Goal: Obtain resource: Obtain resource

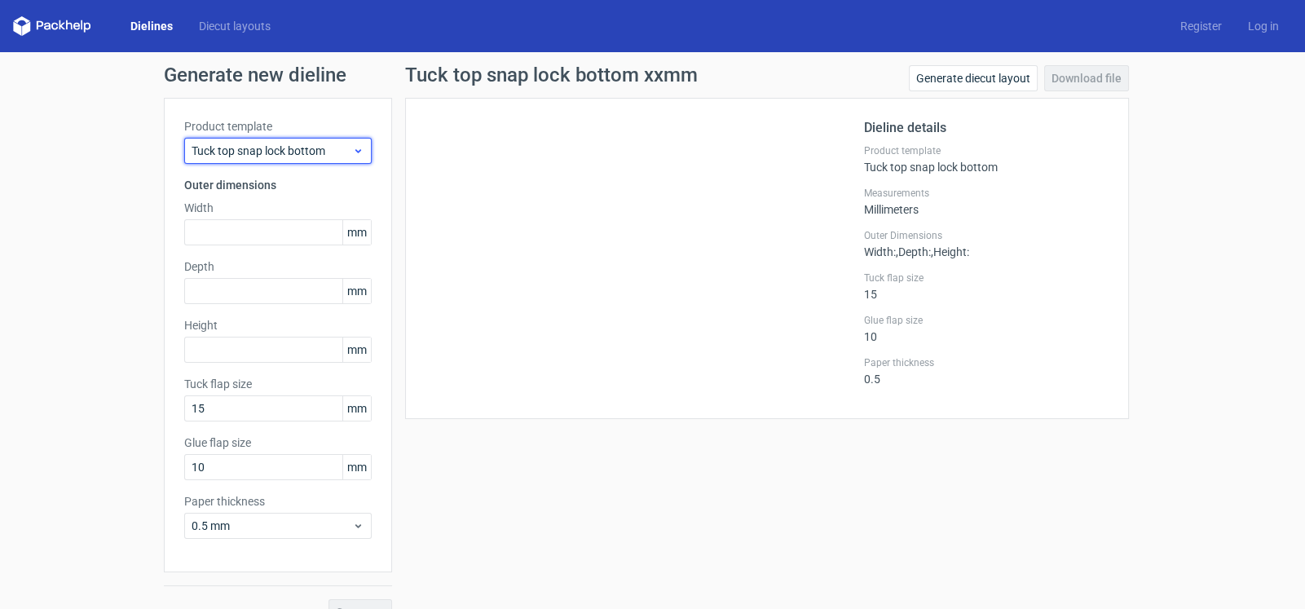
click at [289, 150] on span "Tuck top snap lock bottom" at bounding box center [272, 151] width 161 height 16
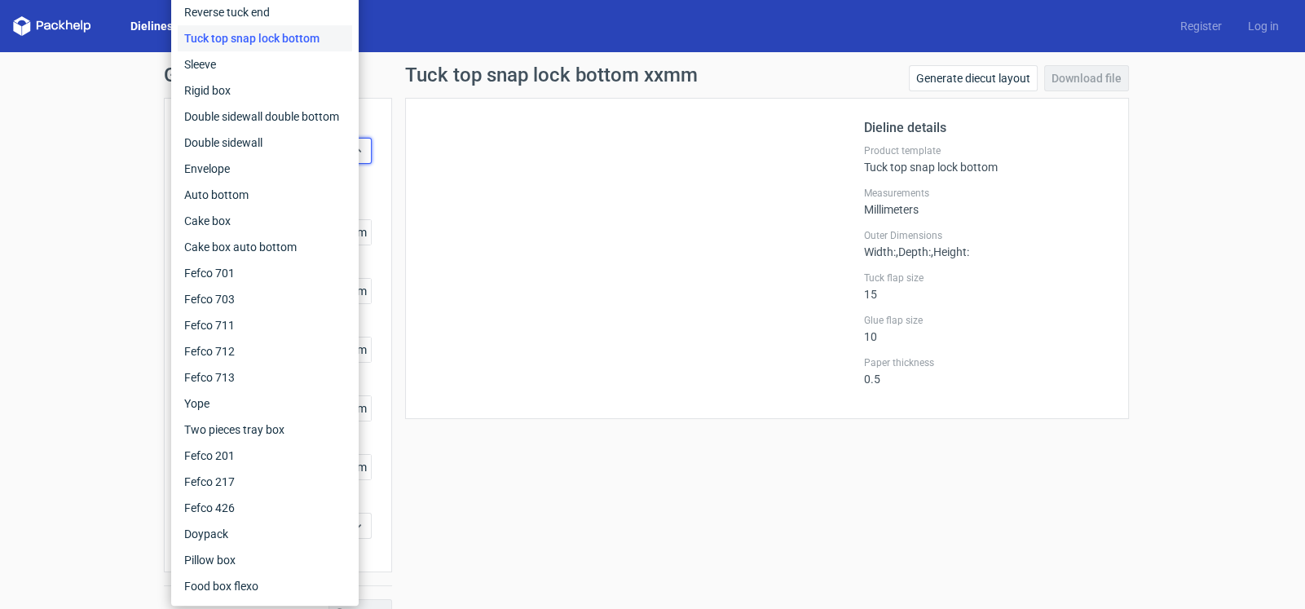
click at [109, 200] on div "Generate new dieline Product template Tuck top snap lock bottom Outer dimension…" at bounding box center [652, 345] width 1305 height 586
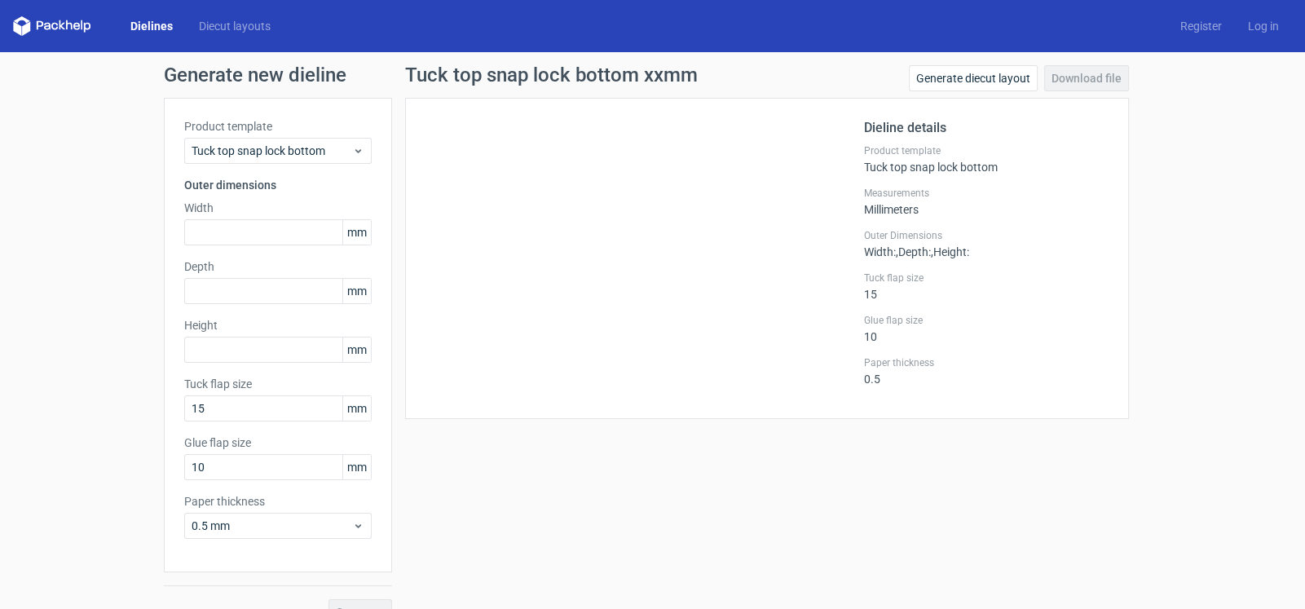
click at [359, 229] on span "mm" at bounding box center [356, 232] width 29 height 24
click at [275, 235] on input "text" at bounding box center [277, 232] width 187 height 26
click at [247, 296] on input "text" at bounding box center [277, 291] width 187 height 26
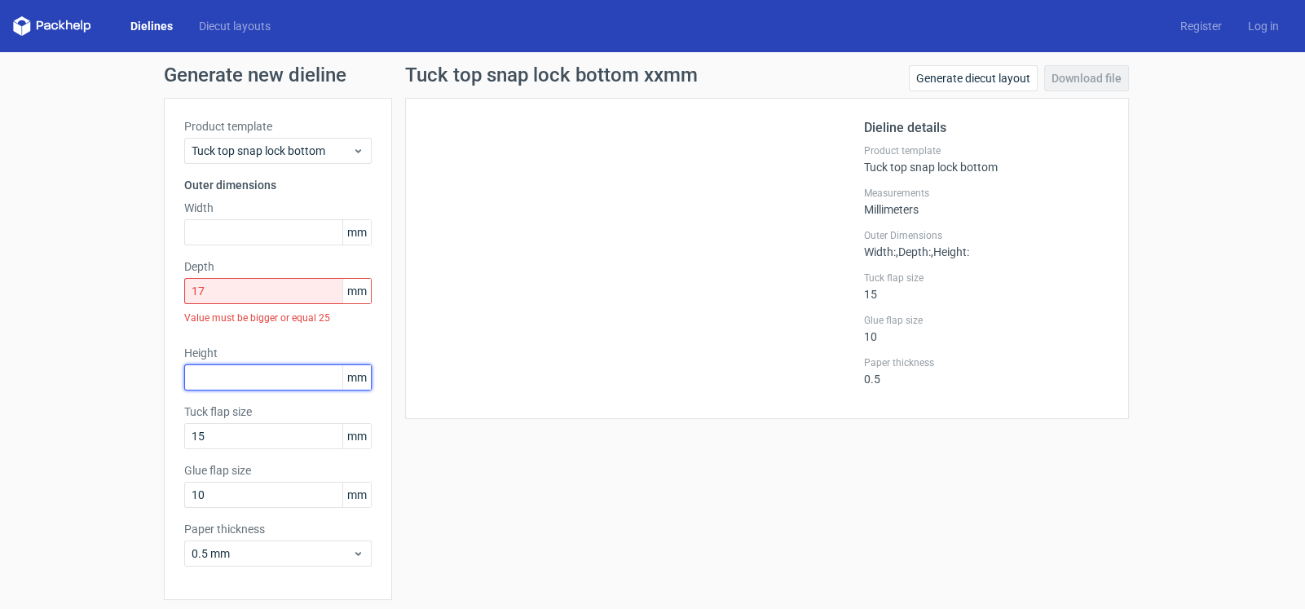
click at [258, 354] on div "Height mm" at bounding box center [277, 368] width 187 height 46
click at [252, 286] on input "17" at bounding box center [277, 291] width 187 height 26
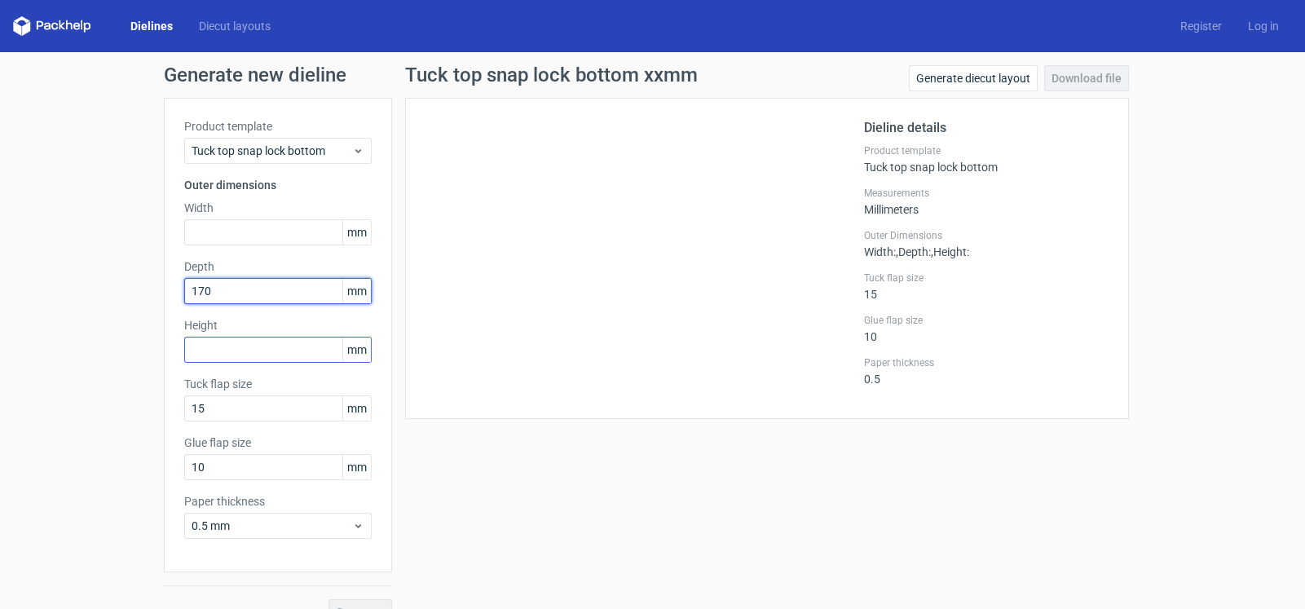
type input "170"
click at [254, 349] on input "text" at bounding box center [277, 350] width 187 height 26
type input "180"
click at [227, 289] on input "170" at bounding box center [277, 291] width 187 height 26
click at [245, 348] on div "Height 180 mm" at bounding box center [277, 340] width 187 height 46
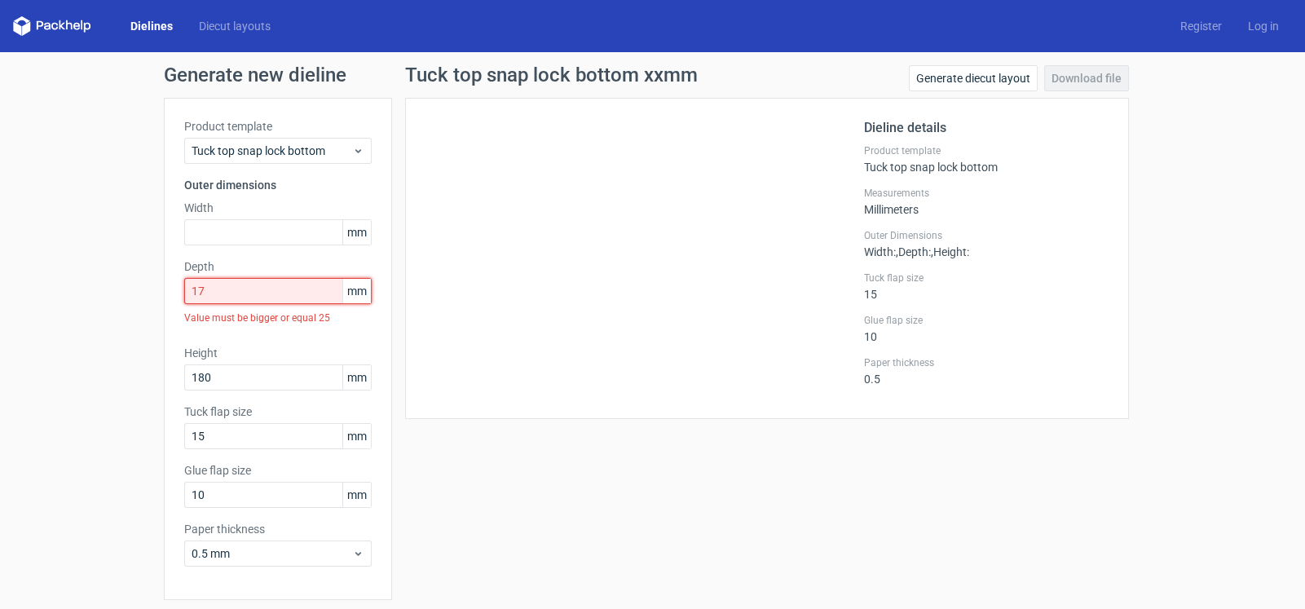
drag, startPoint x: 228, startPoint y: 292, endPoint x: 183, endPoint y: 302, distance: 46.7
click at [184, 302] on input "17" at bounding box center [277, 291] width 187 height 26
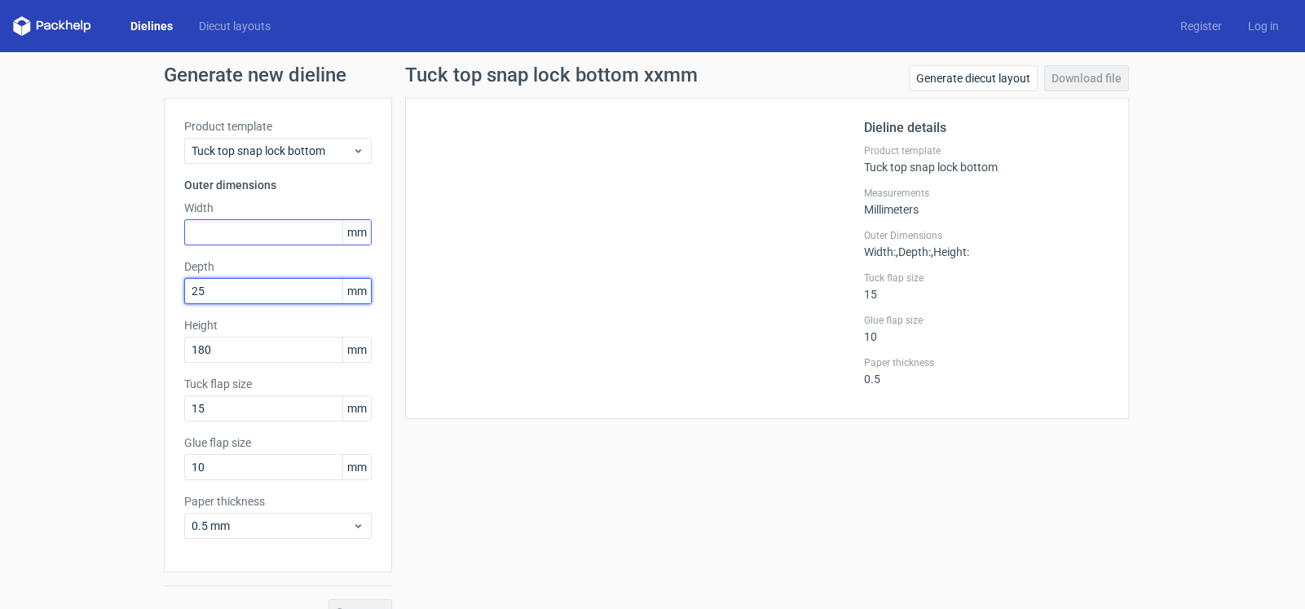
type input "25"
click at [224, 232] on input "text" at bounding box center [277, 232] width 187 height 26
type input "130"
click at [216, 293] on input "25" at bounding box center [277, 291] width 187 height 26
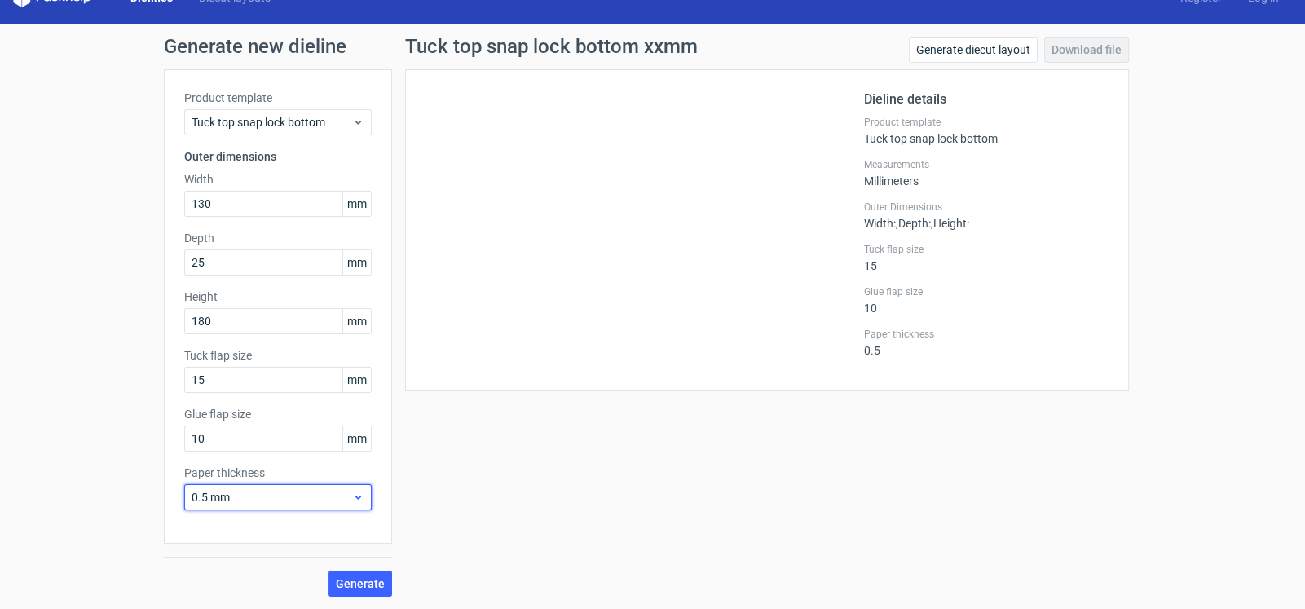
click at [265, 497] on span "0.5 mm" at bounding box center [272, 497] width 161 height 16
click at [273, 351] on div "0.5 mm" at bounding box center [271, 356] width 174 height 26
click at [349, 585] on span "Generate" at bounding box center [360, 583] width 49 height 11
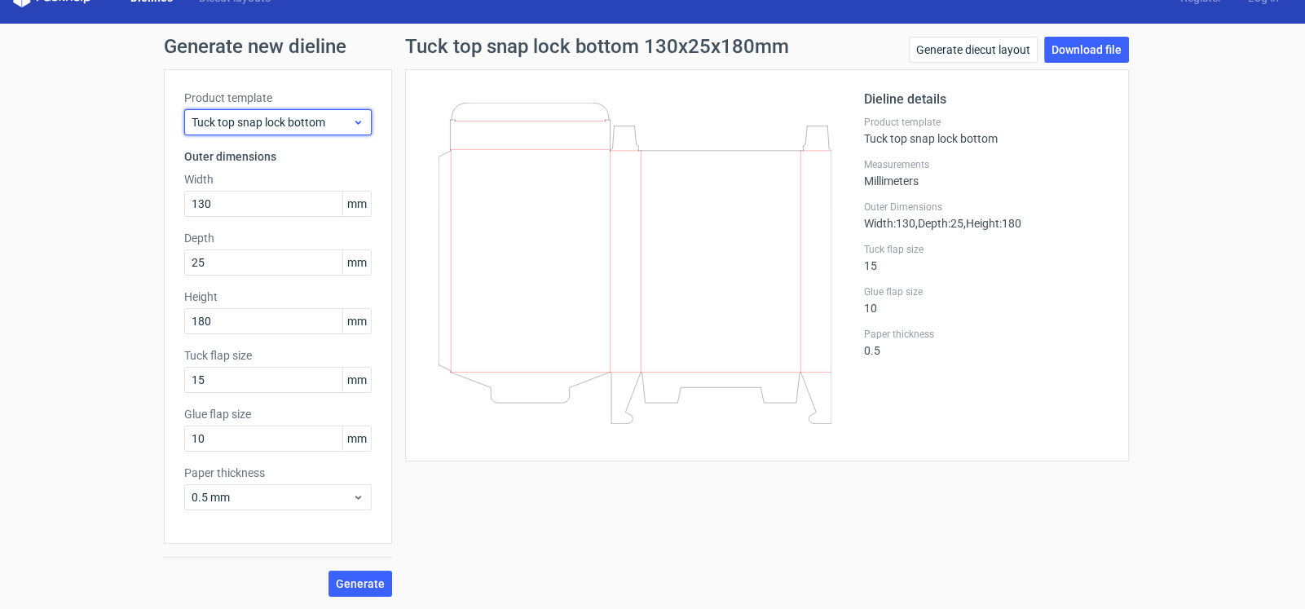
click at [337, 120] on span "Tuck top snap lock bottom" at bounding box center [272, 122] width 161 height 16
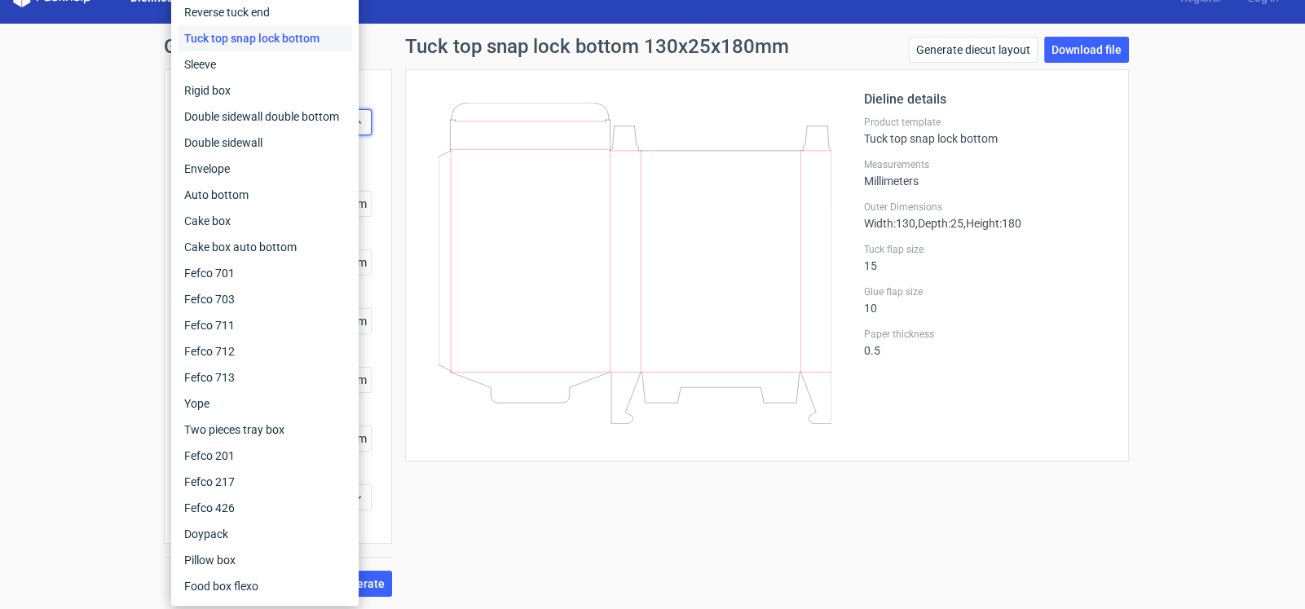
click at [38, 230] on div "Generate new dieline Product template Tuck top snap lock bottom Outer dimension…" at bounding box center [652, 317] width 1305 height 586
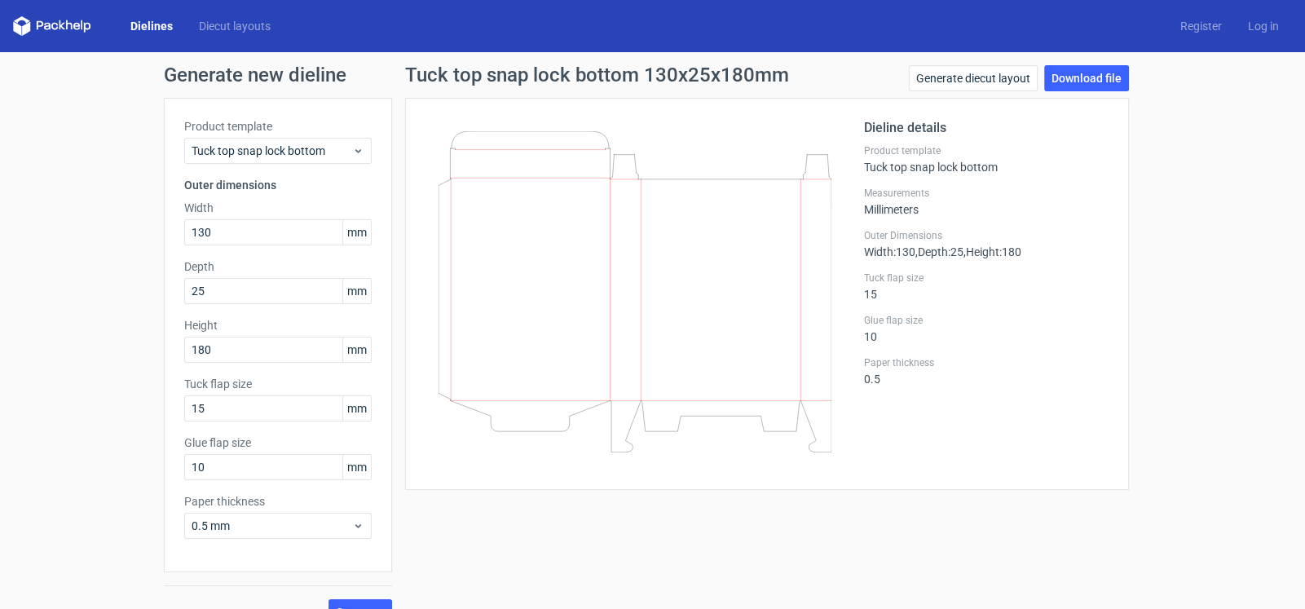
click at [155, 20] on link "Dielines" at bounding box center [151, 26] width 68 height 16
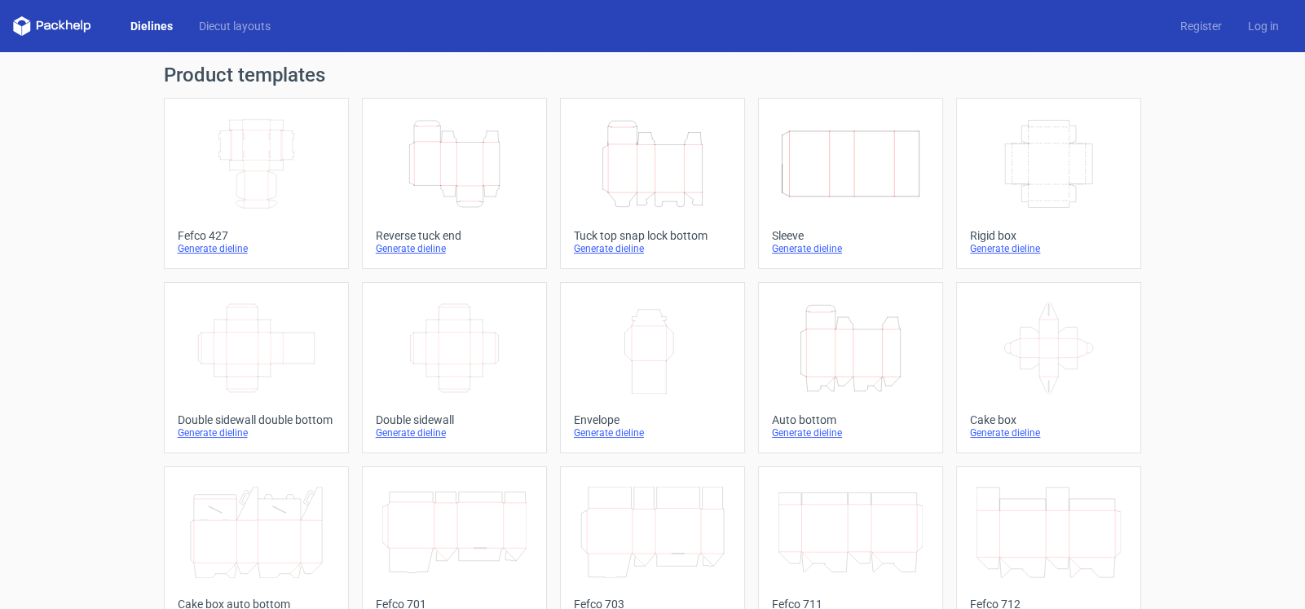
click at [440, 195] on icon "Height Depth Width" at bounding box center [454, 163] width 144 height 91
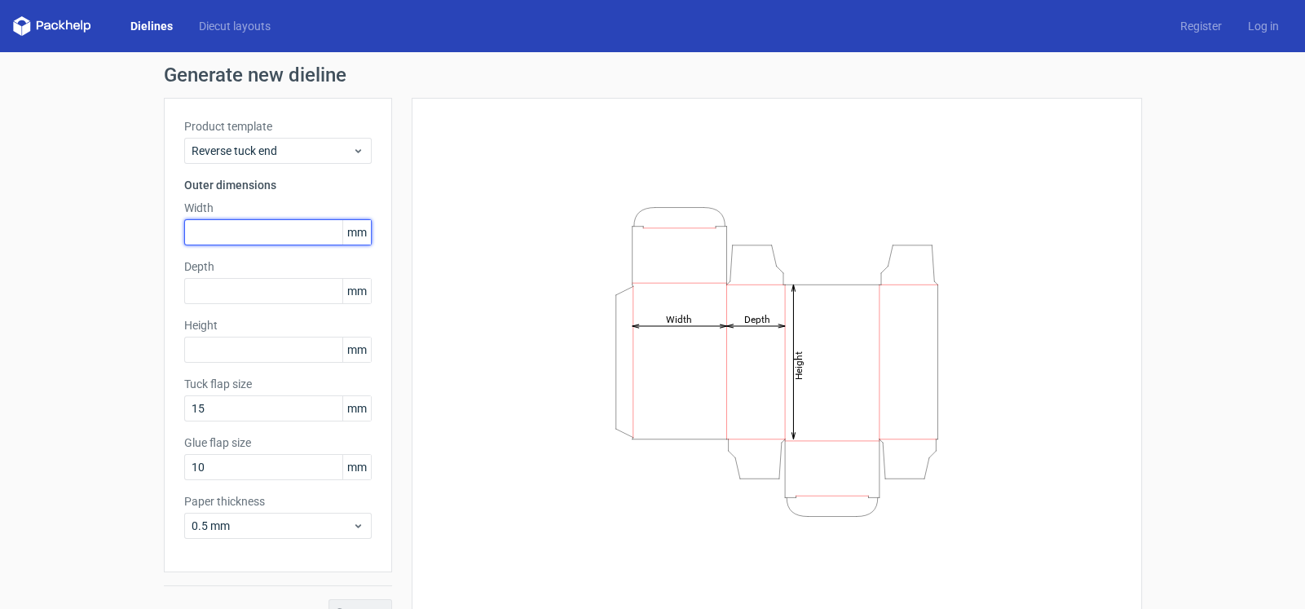
click at [253, 236] on input "text" at bounding box center [277, 232] width 187 height 26
click at [356, 228] on span "mm" at bounding box center [356, 232] width 29 height 24
drag, startPoint x: 355, startPoint y: 232, endPoint x: 338, endPoint y: 232, distance: 17.1
click at [342, 232] on span "mm" at bounding box center [356, 232] width 29 height 24
click at [293, 236] on input "text" at bounding box center [277, 232] width 187 height 26
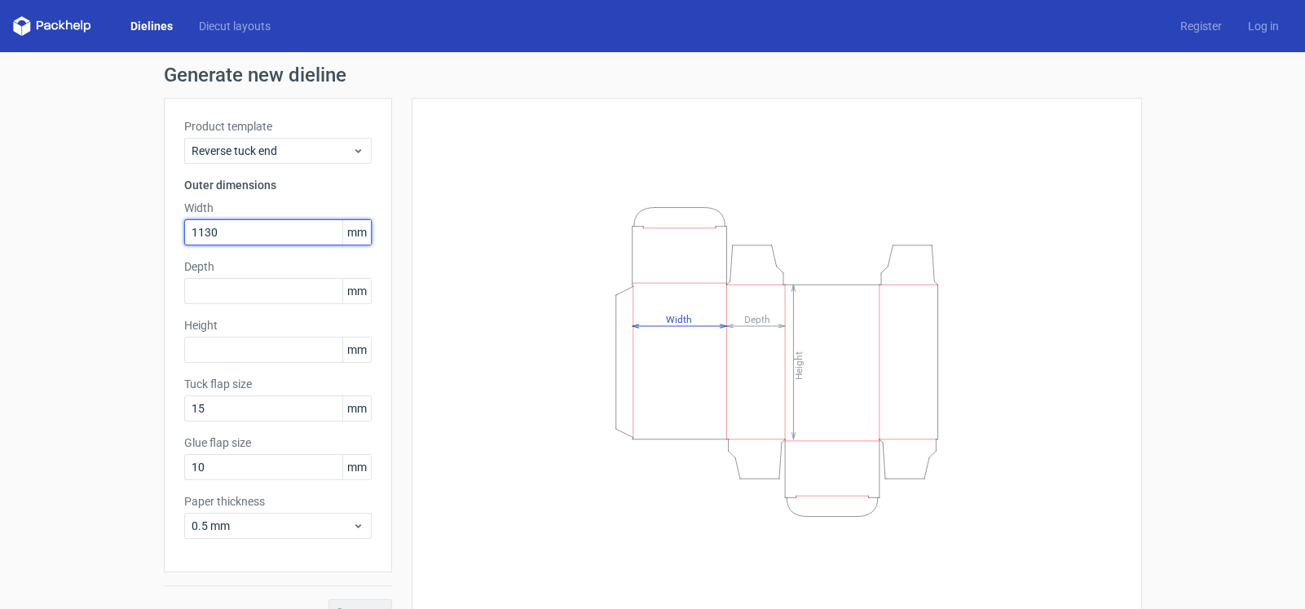
click at [198, 232] on input "1130" at bounding box center [277, 232] width 187 height 26
type input "130"
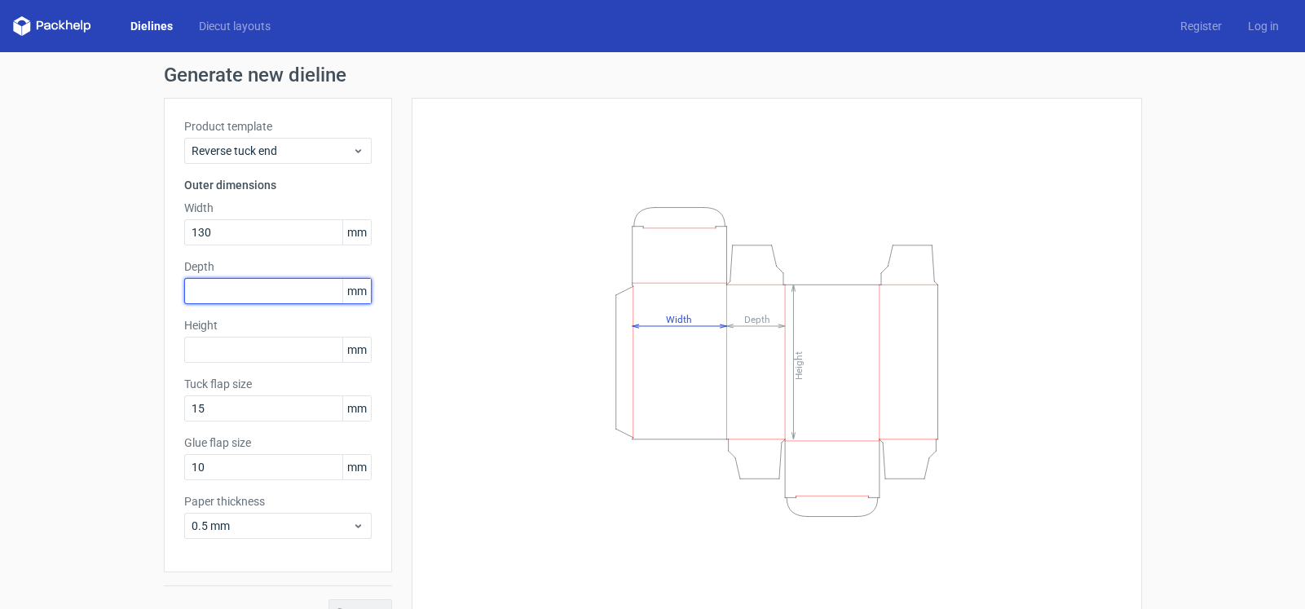
click at [215, 290] on input "text" at bounding box center [277, 291] width 187 height 26
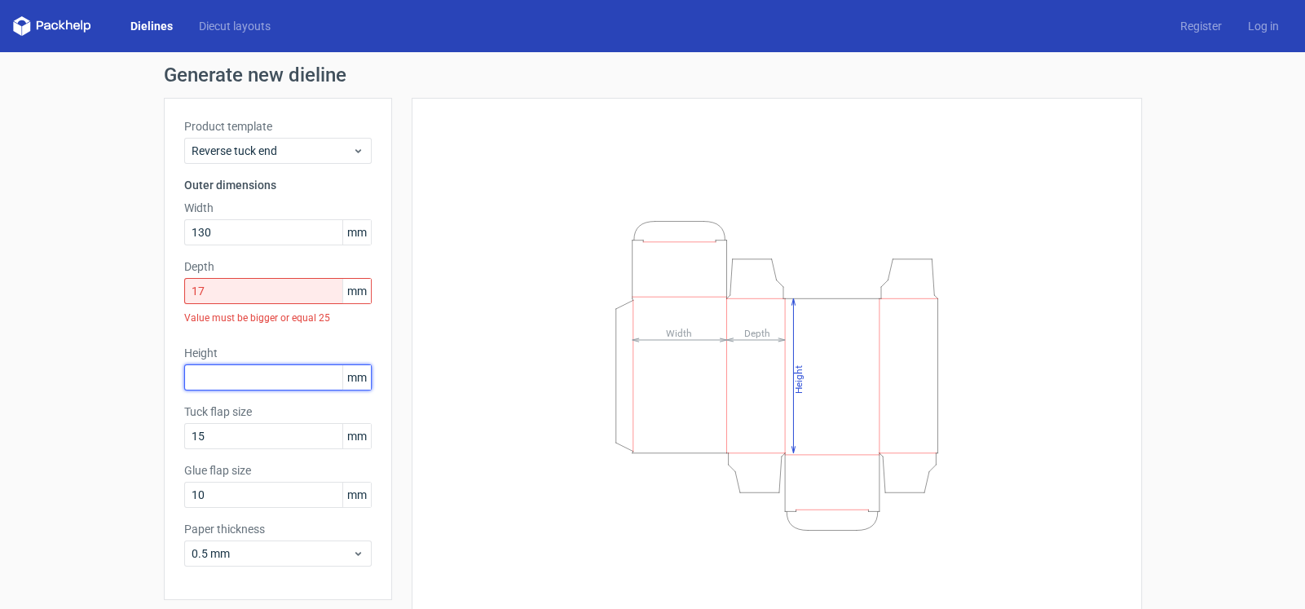
click at [215, 348] on div "Height mm" at bounding box center [277, 368] width 187 height 46
drag, startPoint x: 217, startPoint y: 284, endPoint x: 139, endPoint y: 287, distance: 78.3
click at [140, 289] on div "Generate new dieline Product template Reverse tuck end Outer dimensions Width 1…" at bounding box center [652, 359] width 1305 height 614
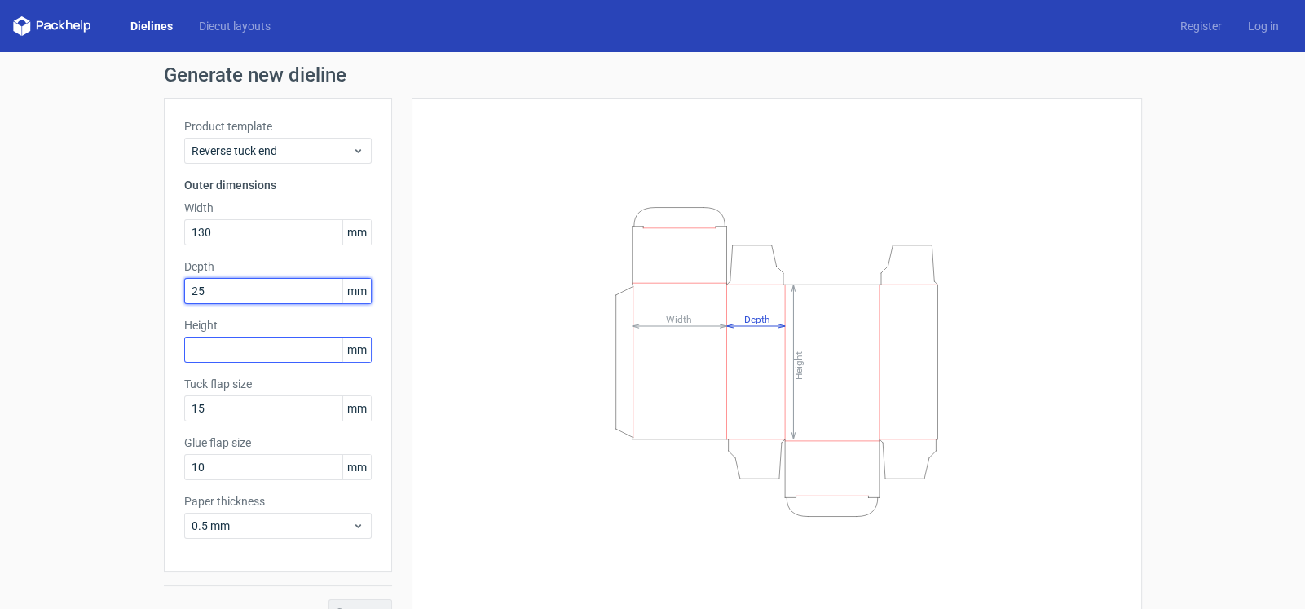
type input "25"
click at [208, 342] on input "text" at bounding box center [277, 350] width 187 height 26
type input "180"
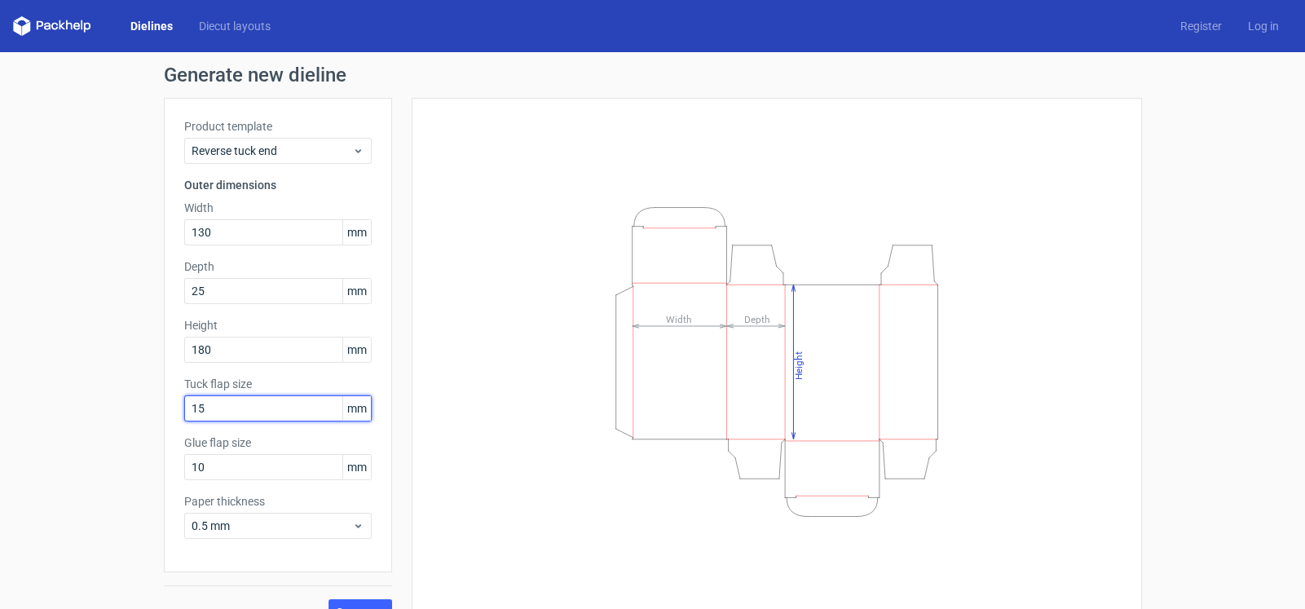
click at [220, 412] on input "15" at bounding box center [277, 408] width 187 height 26
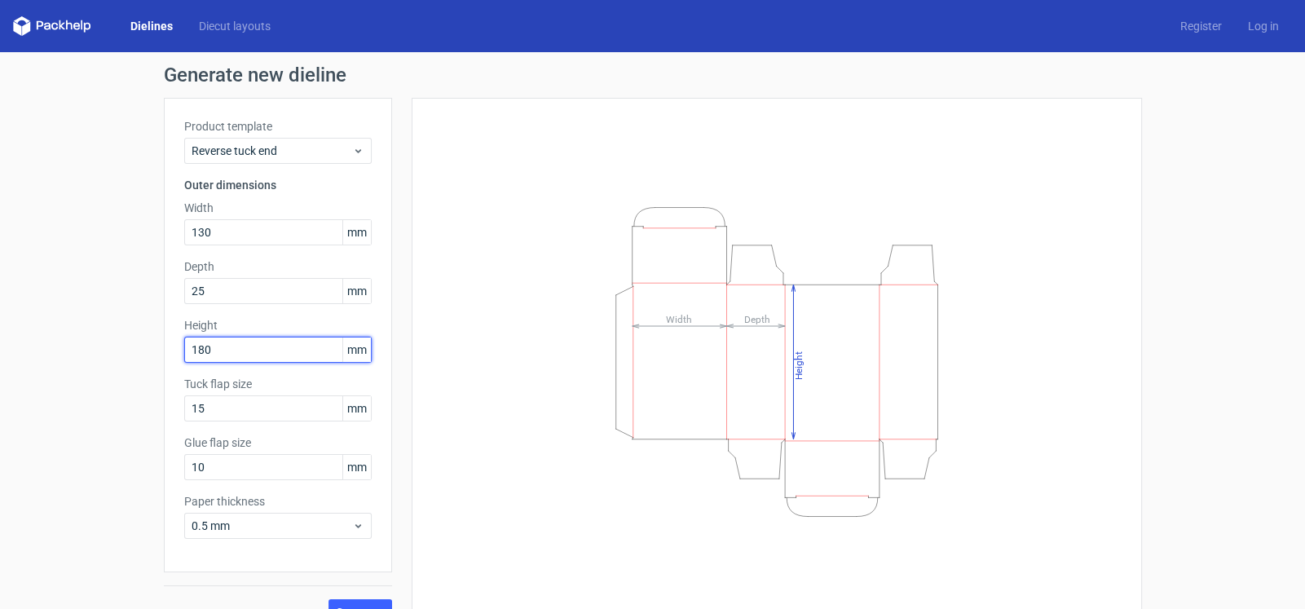
click at [254, 343] on input "180" at bounding box center [277, 350] width 187 height 26
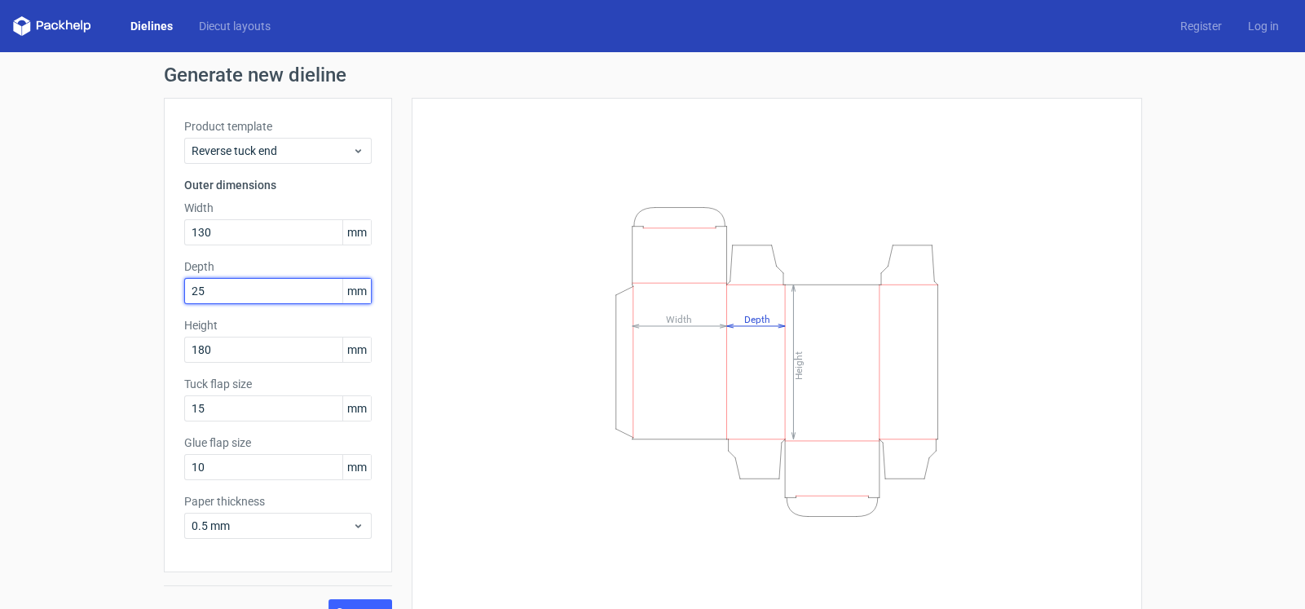
click at [201, 287] on input "25" at bounding box center [277, 291] width 187 height 26
type input "20"
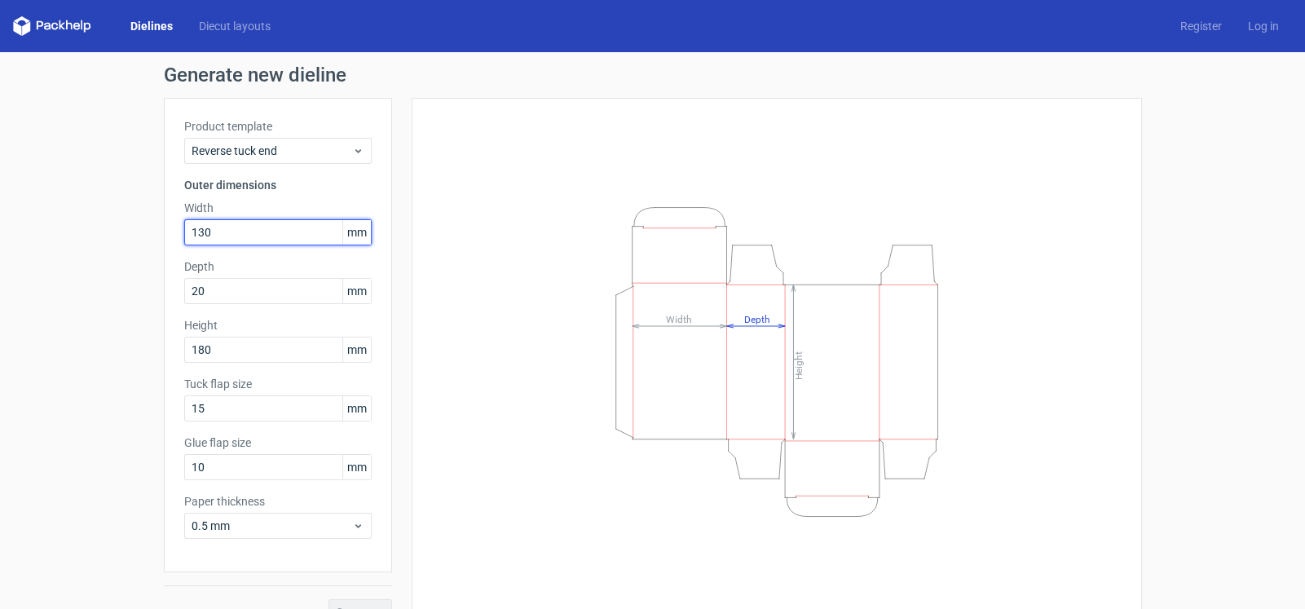
click at [230, 235] on input "130" at bounding box center [277, 232] width 187 height 26
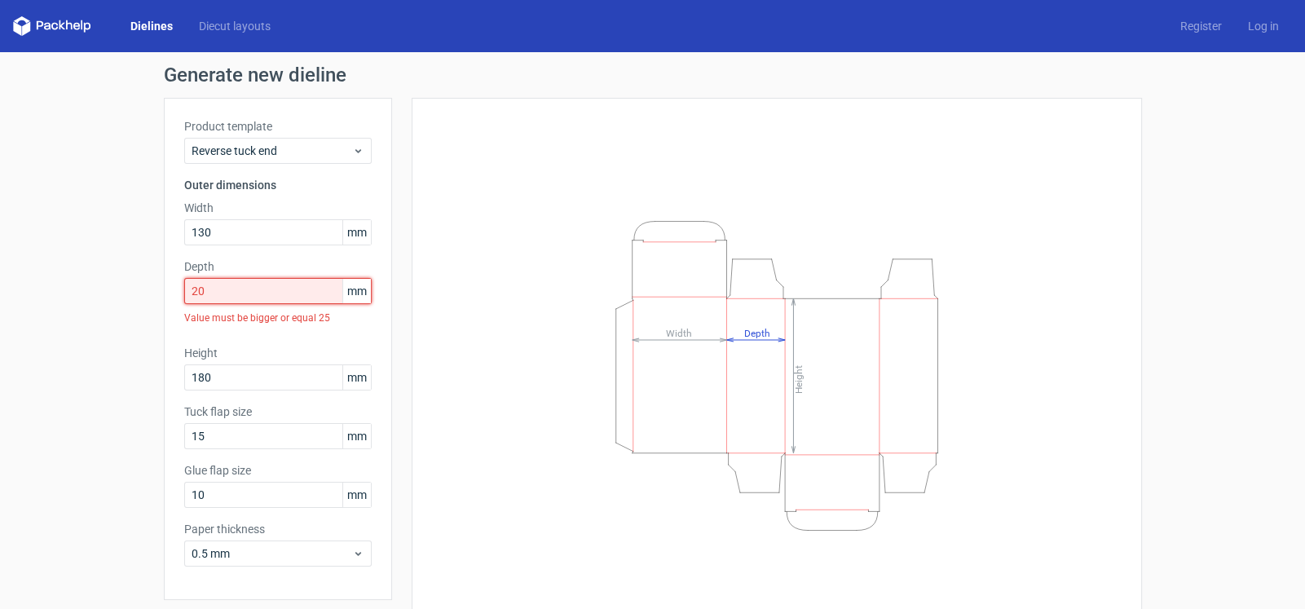
click at [232, 299] on input "20" at bounding box center [277, 291] width 187 height 26
click at [216, 232] on input "130" at bounding box center [277, 232] width 187 height 26
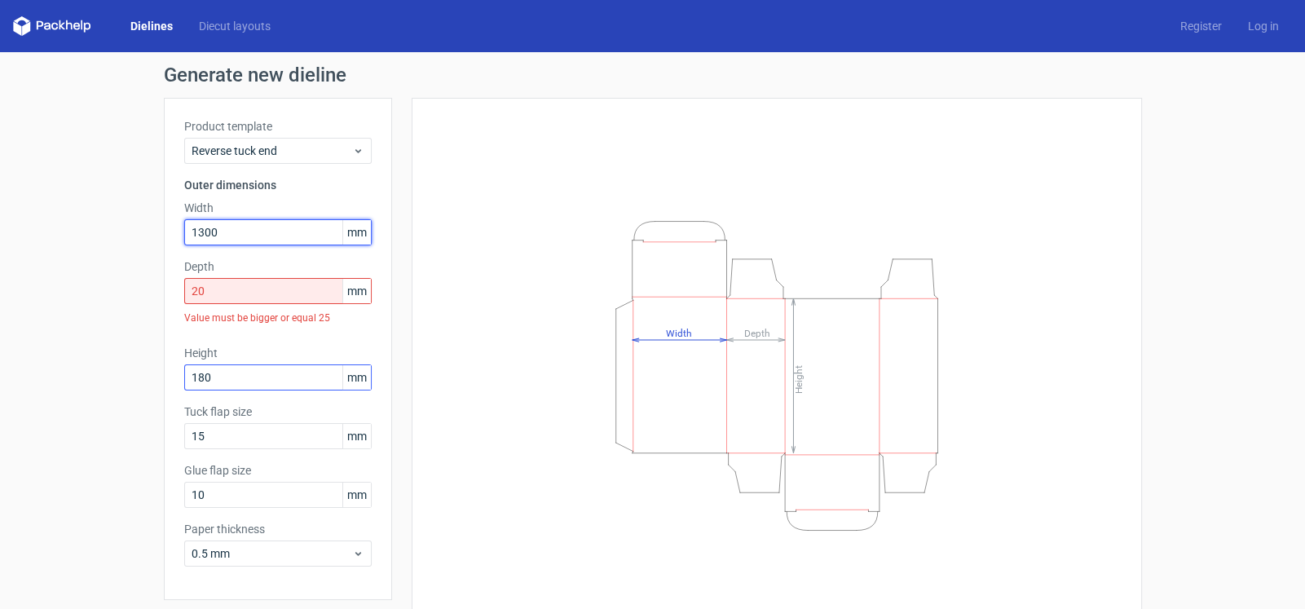
type input "1300"
click at [224, 382] on div "Height 180 mm" at bounding box center [277, 368] width 187 height 46
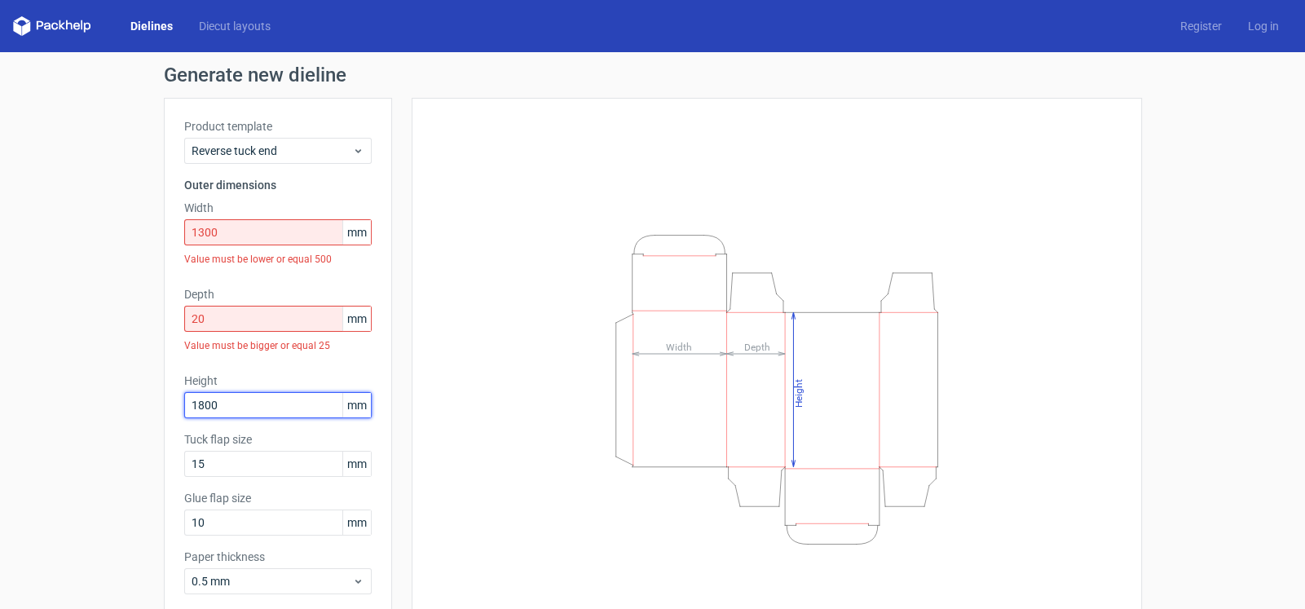
type input "1800"
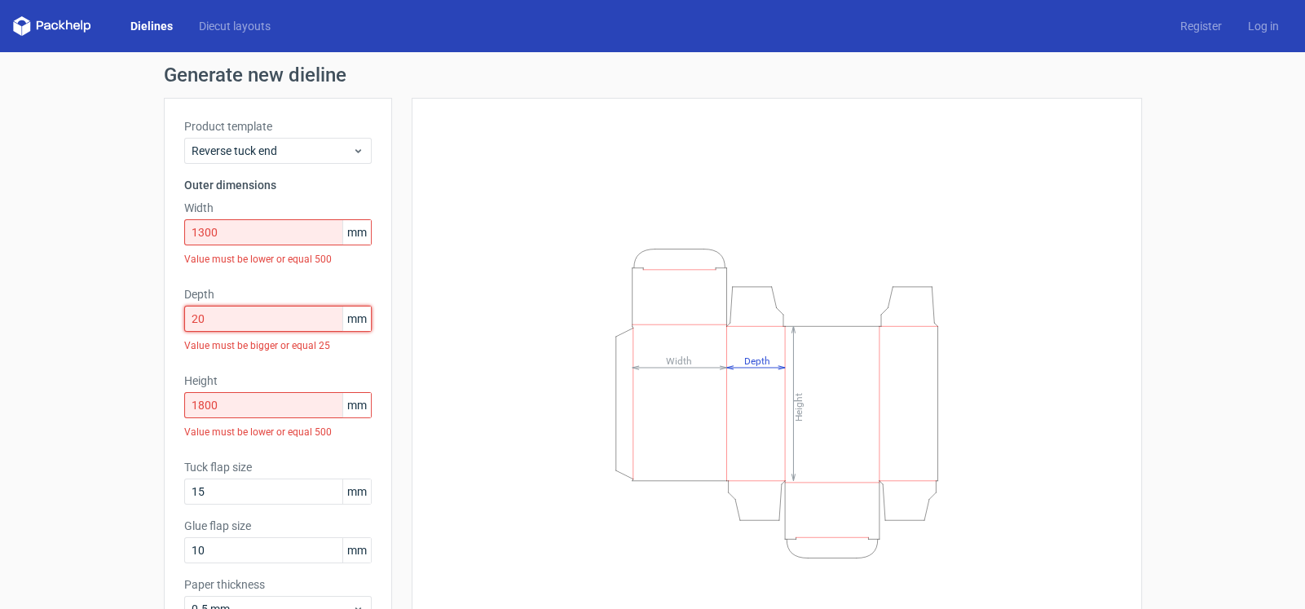
click at [225, 318] on input "20" at bounding box center [277, 319] width 187 height 26
click at [220, 318] on input "20" at bounding box center [277, 319] width 187 height 26
drag, startPoint x: 213, startPoint y: 318, endPoint x: 123, endPoint y: 317, distance: 89.7
click at [123, 317] on div "Generate new dieline Product template Reverse tuck end Outer dimensions Width 1…" at bounding box center [652, 386] width 1305 height 669
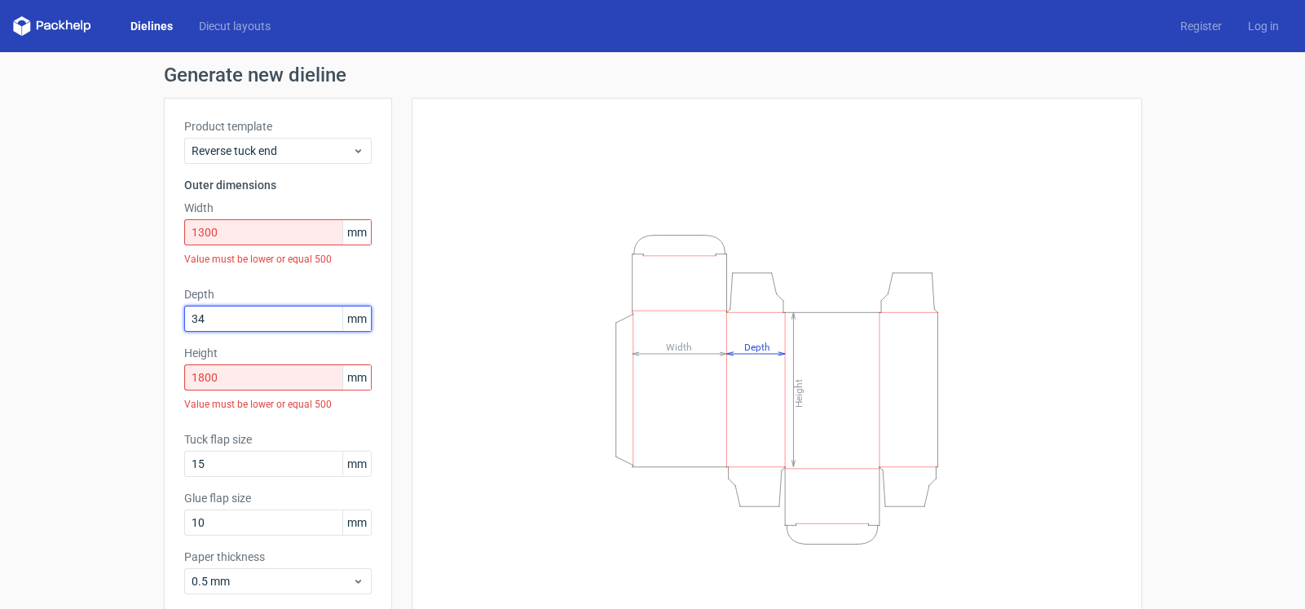
type input "34"
click at [239, 232] on input "1300" at bounding box center [277, 232] width 187 height 26
drag, startPoint x: 175, startPoint y: 238, endPoint x: 148, endPoint y: 240, distance: 27.8
click at [148, 240] on div "Generate new dieline Product template Reverse tuck end Outer dimensions Width 1…" at bounding box center [652, 373] width 1305 height 642
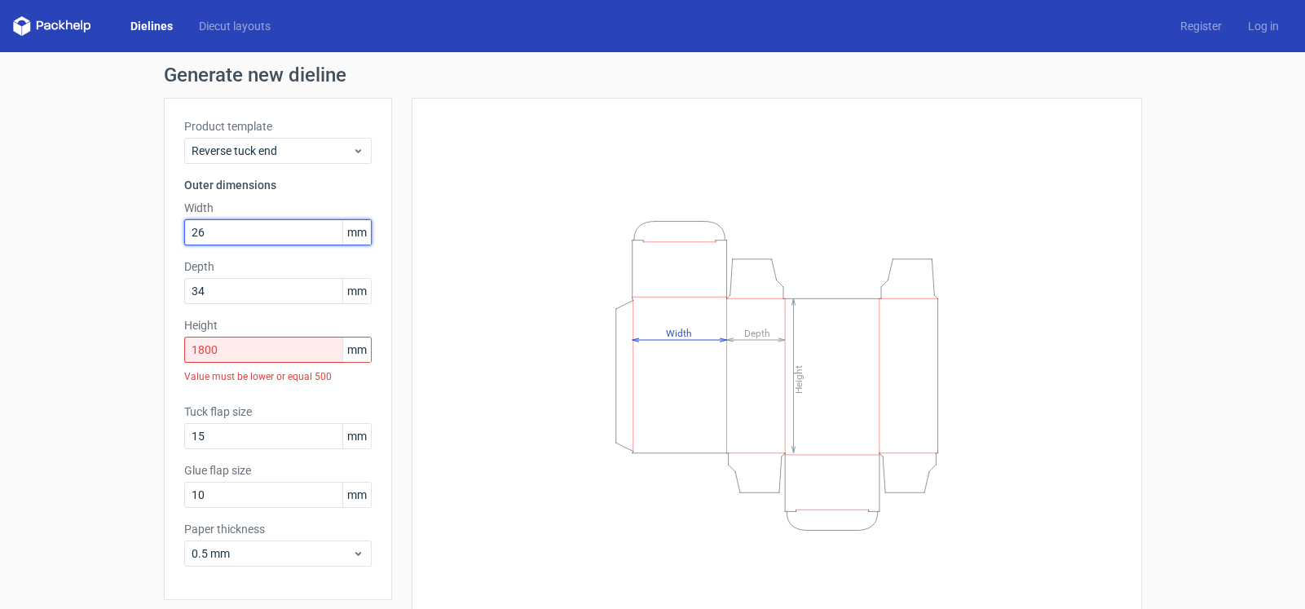
type input "26"
drag, startPoint x: 253, startPoint y: 350, endPoint x: 167, endPoint y: 348, distance: 85.6
click at [168, 349] on div "Product template Reverse tuck end Outer dimensions Width 26 mm Depth 34 mm Heig…" at bounding box center [278, 349] width 228 height 502
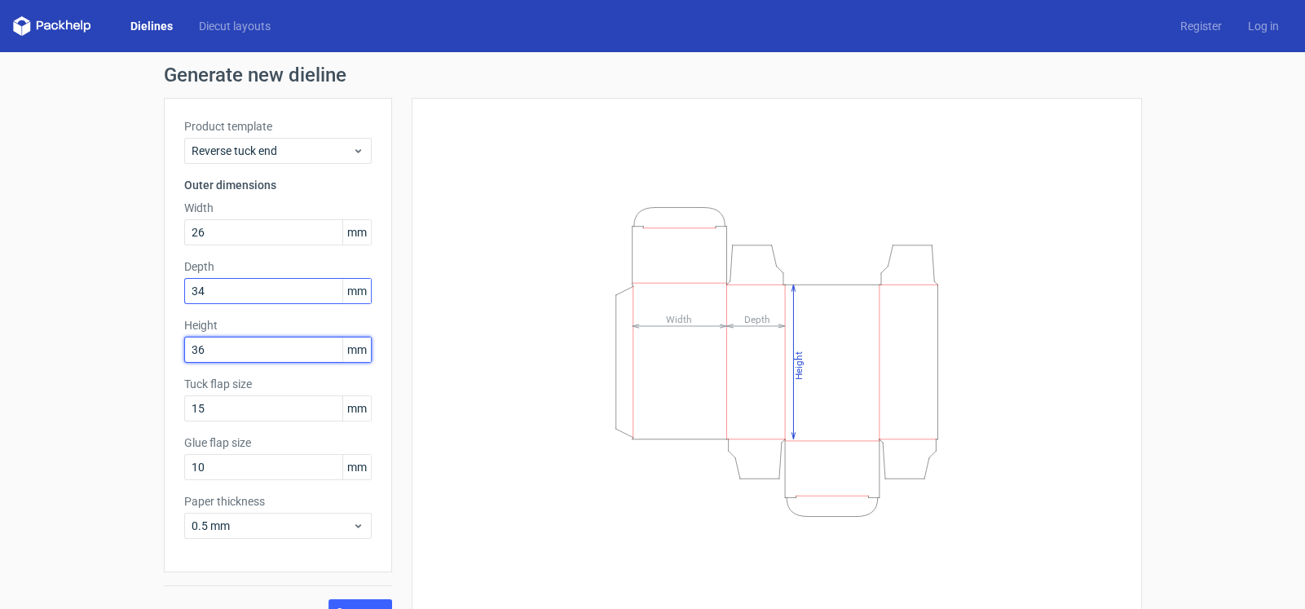
type input "36"
click at [260, 289] on input "34" at bounding box center [277, 291] width 187 height 26
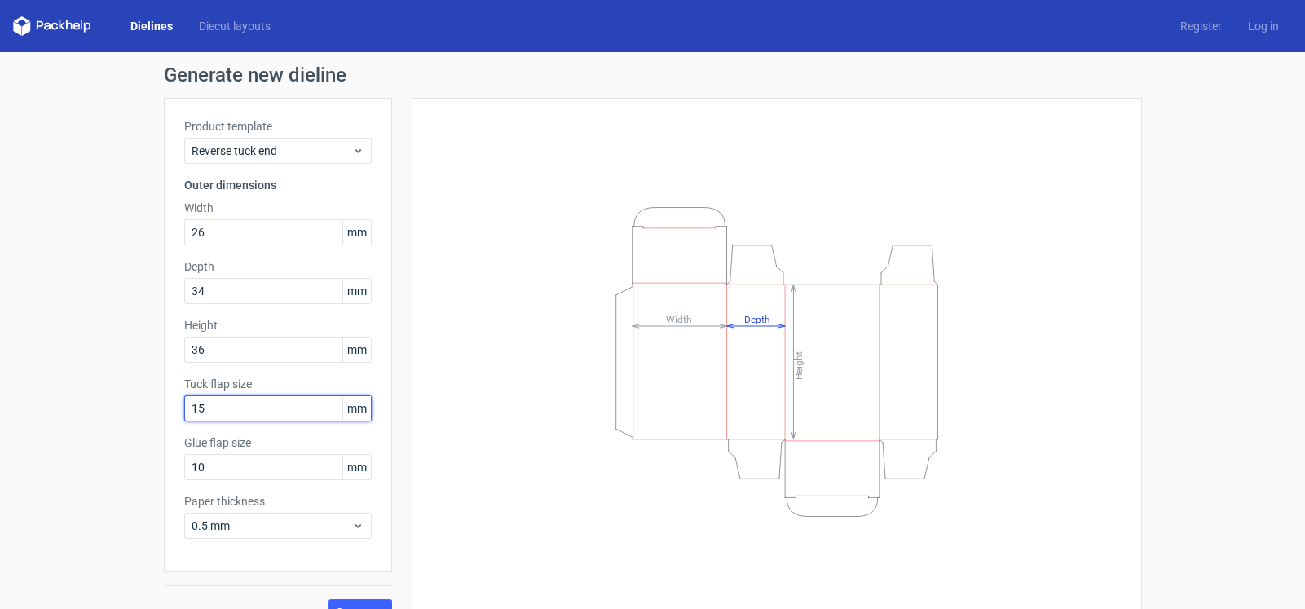
click at [262, 402] on input "15" at bounding box center [277, 408] width 187 height 26
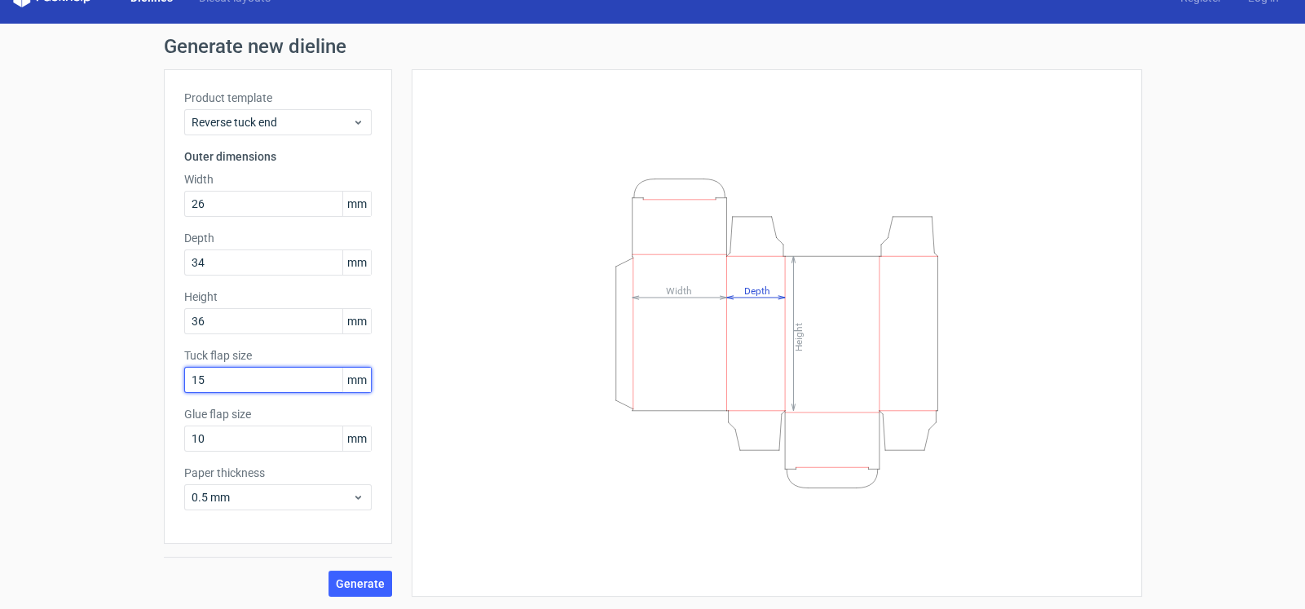
scroll to position [29, 0]
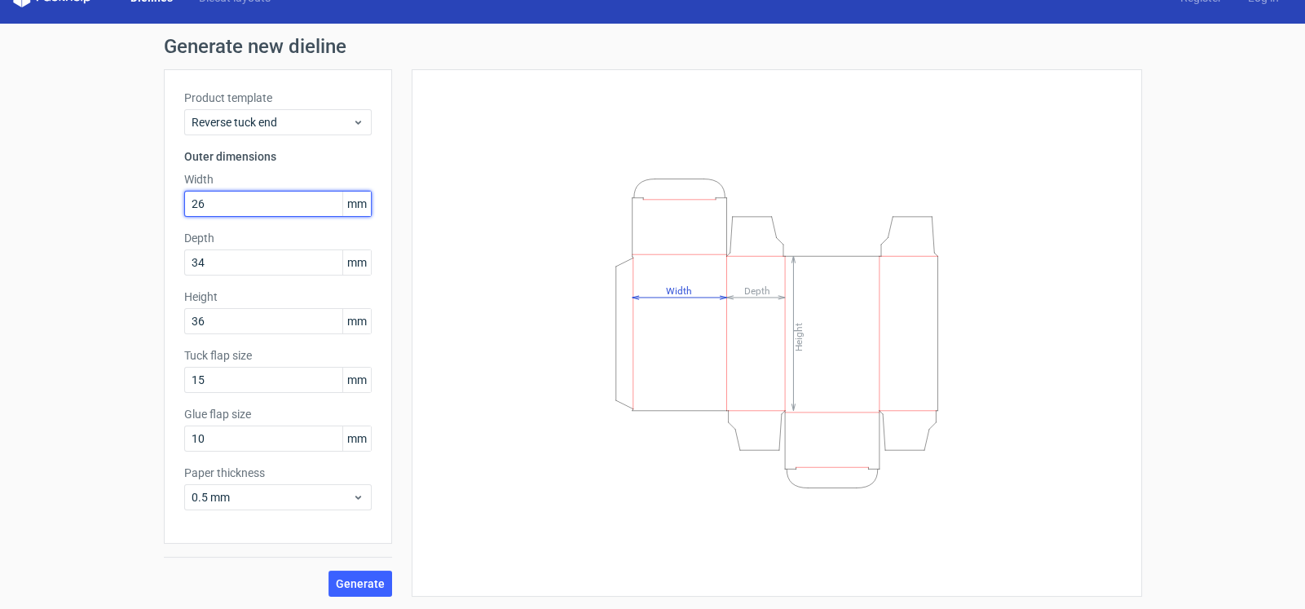
click at [218, 198] on input "26" at bounding box center [277, 204] width 187 height 26
type input "260"
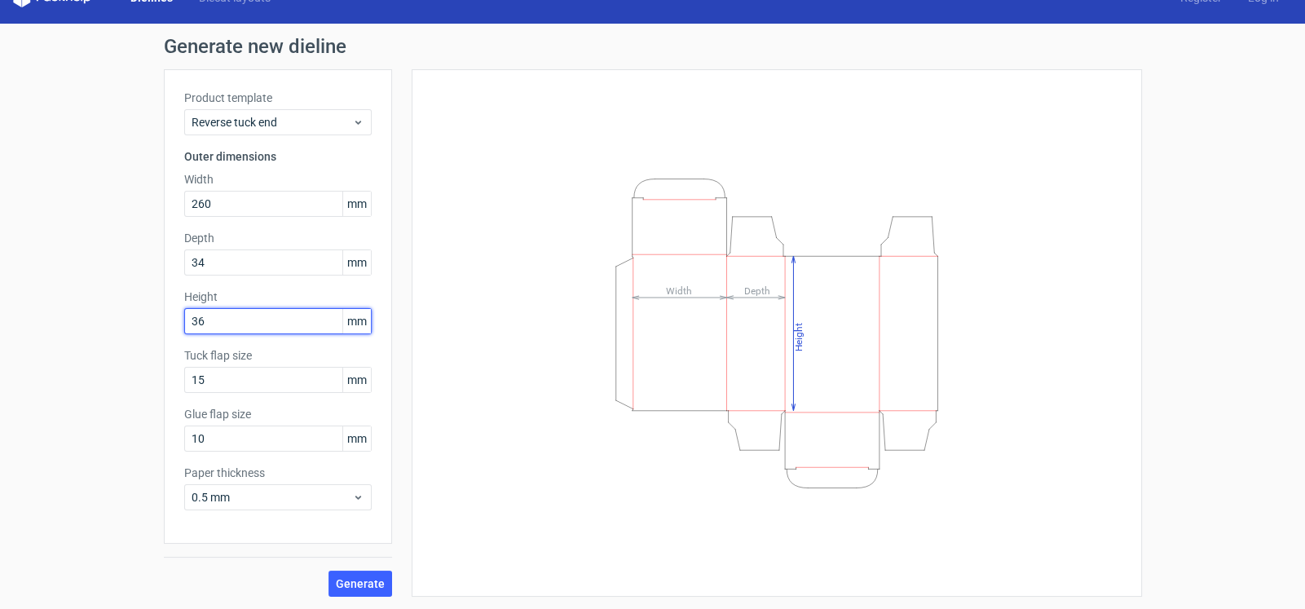
click at [222, 320] on input "36" at bounding box center [277, 321] width 187 height 26
type input "360"
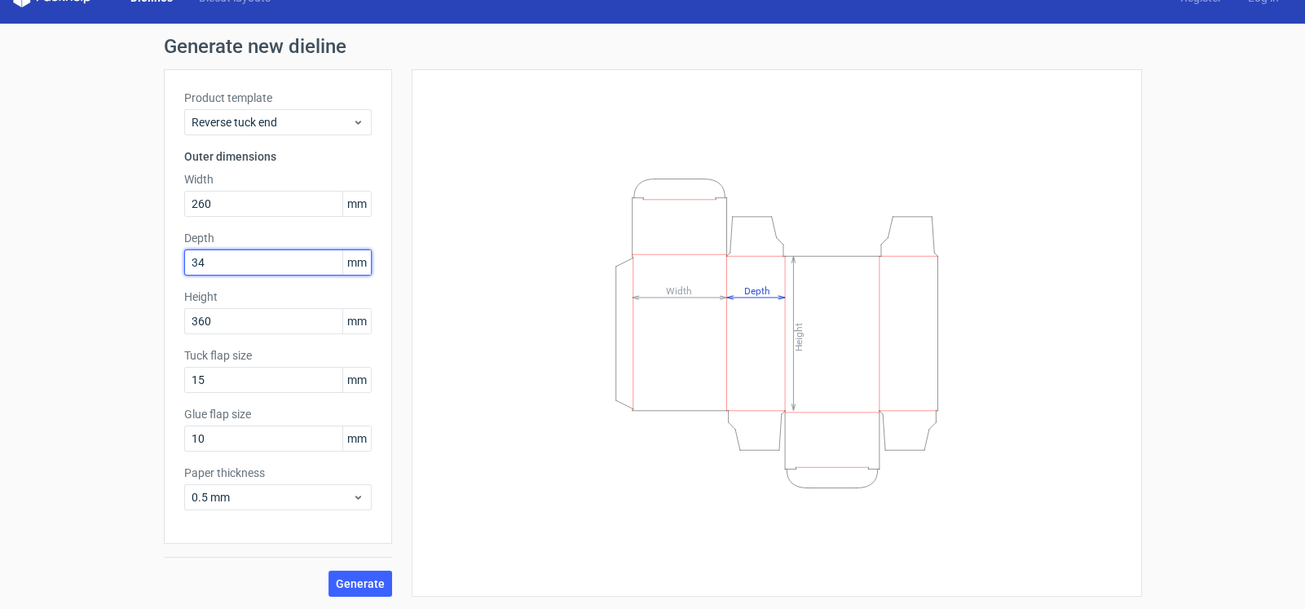
click at [232, 257] on input "34" at bounding box center [277, 262] width 187 height 26
click at [290, 381] on input "15" at bounding box center [277, 380] width 187 height 26
click at [273, 304] on div "Height 360 mm" at bounding box center [277, 312] width 187 height 46
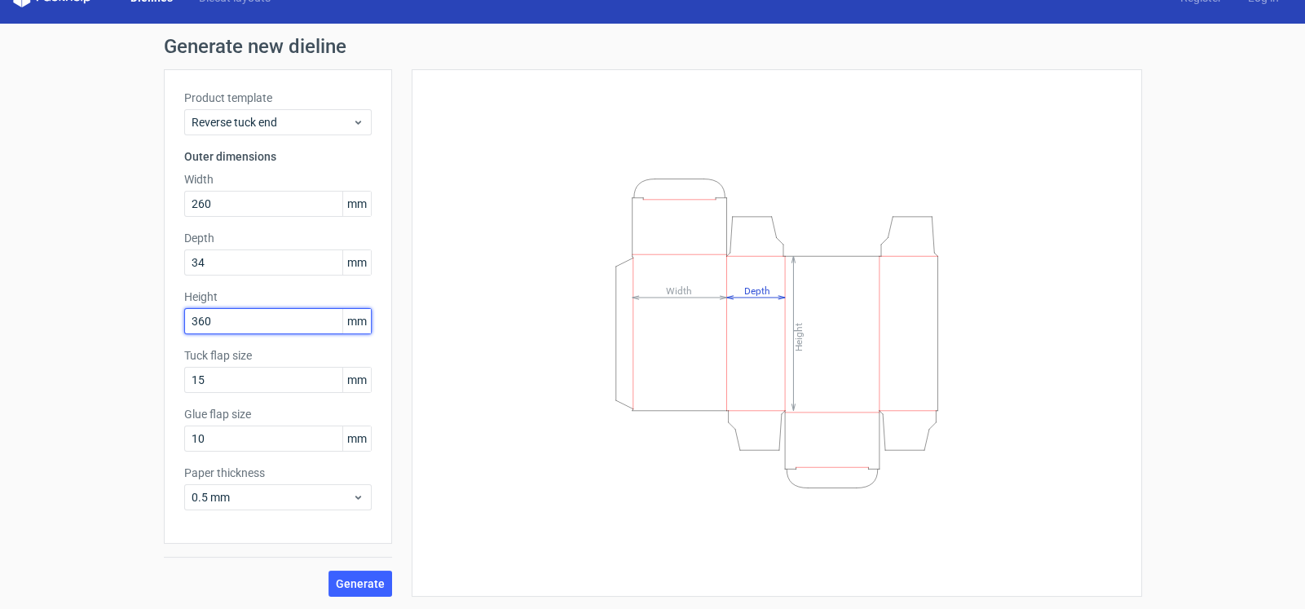
click at [273, 319] on input "360" at bounding box center [277, 321] width 187 height 26
click at [352, 578] on span "Generate" at bounding box center [360, 583] width 49 height 11
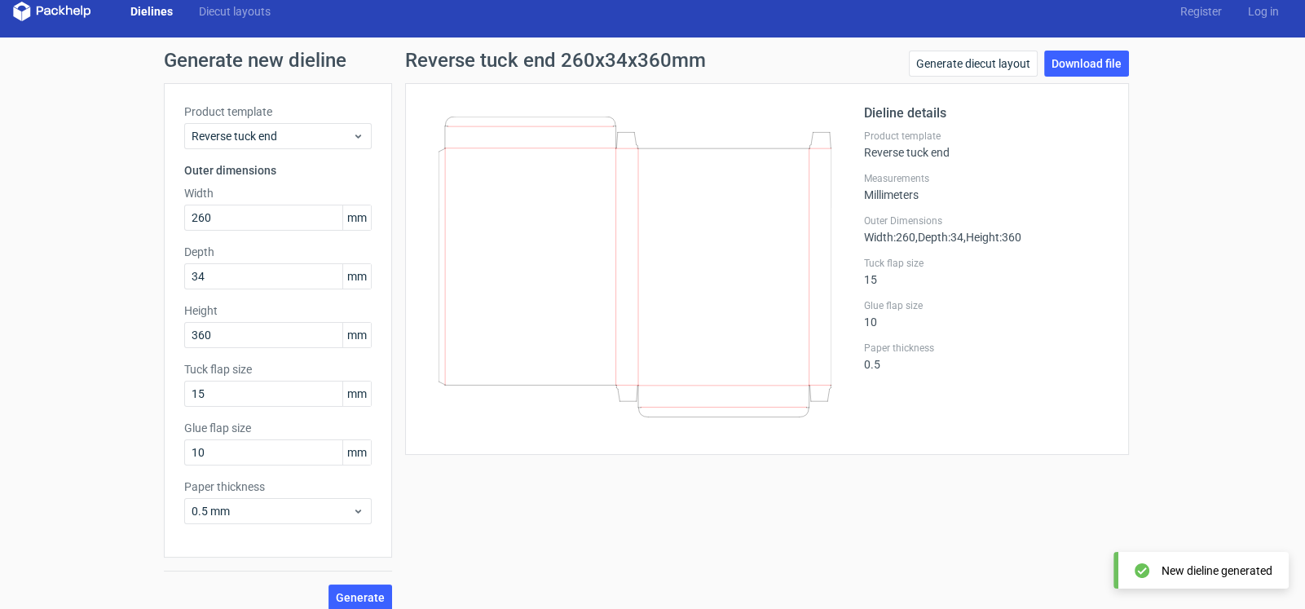
scroll to position [29, 0]
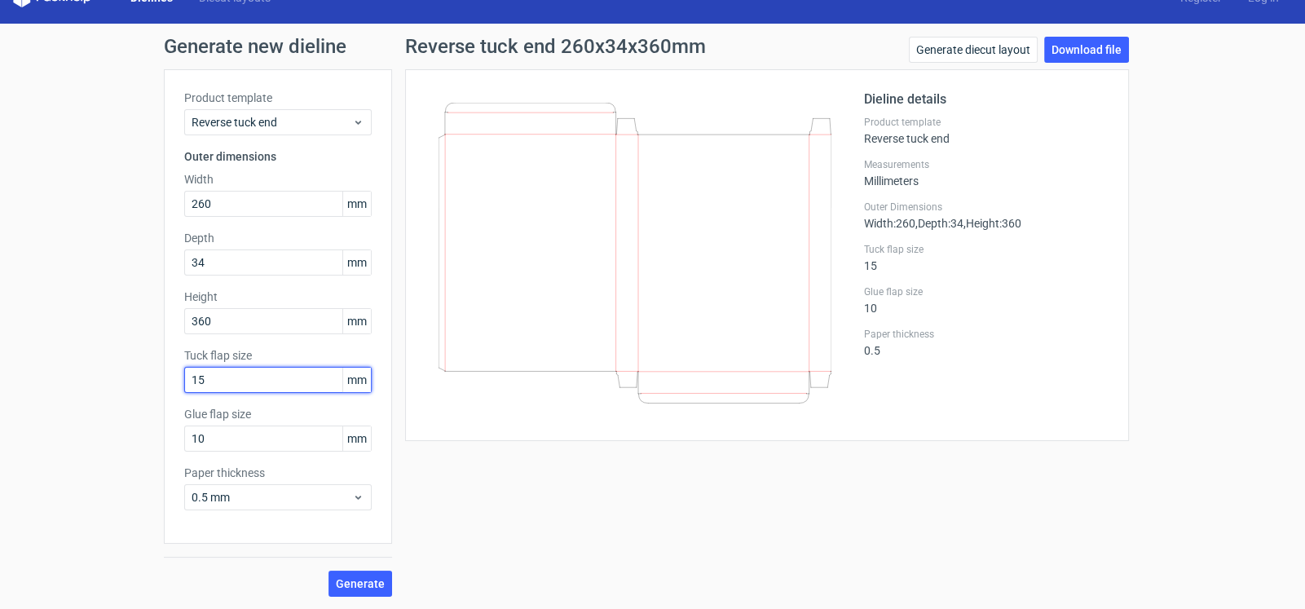
drag, startPoint x: 202, startPoint y: 380, endPoint x: 171, endPoint y: 380, distance: 31.0
click at [172, 380] on div "Product template Reverse tuck end Outer dimensions Width 260 mm Depth 34 mm Hei…" at bounding box center [278, 306] width 228 height 474
type input "30"
click at [216, 437] on input "10" at bounding box center [277, 439] width 187 height 26
drag, startPoint x: 190, startPoint y: 435, endPoint x: 175, endPoint y: 434, distance: 14.7
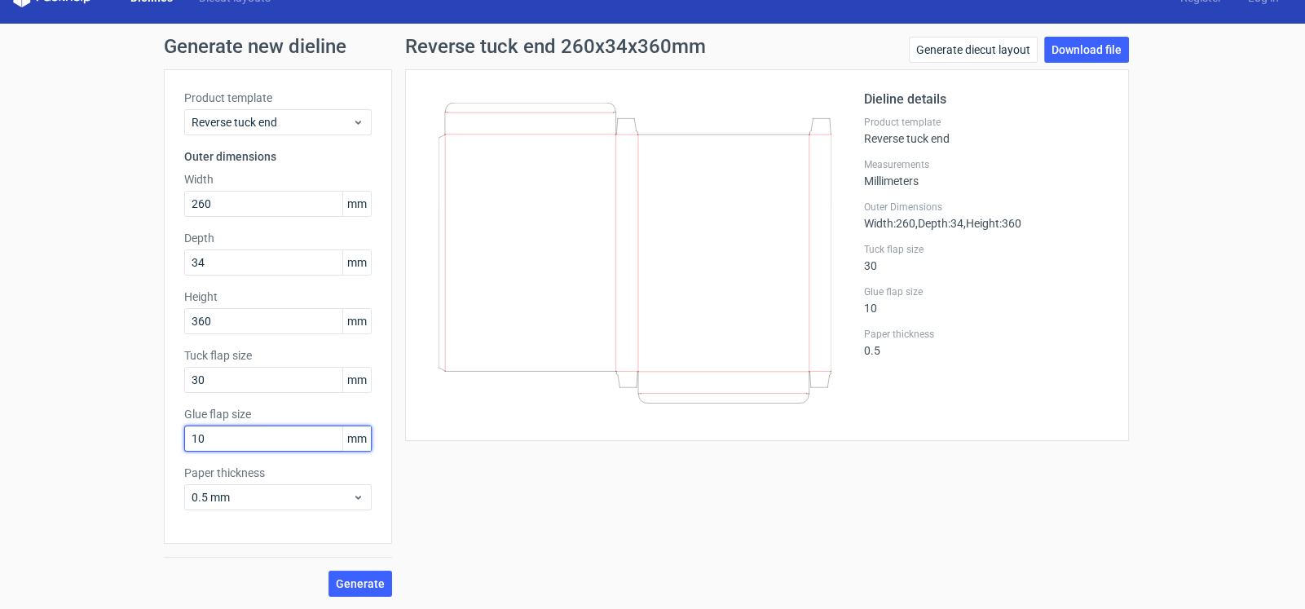
click at [175, 434] on div "Product template Reverse tuck end Outer dimensions Width 260 mm Depth 34 mm Hei…" at bounding box center [278, 306] width 228 height 474
type input "20"
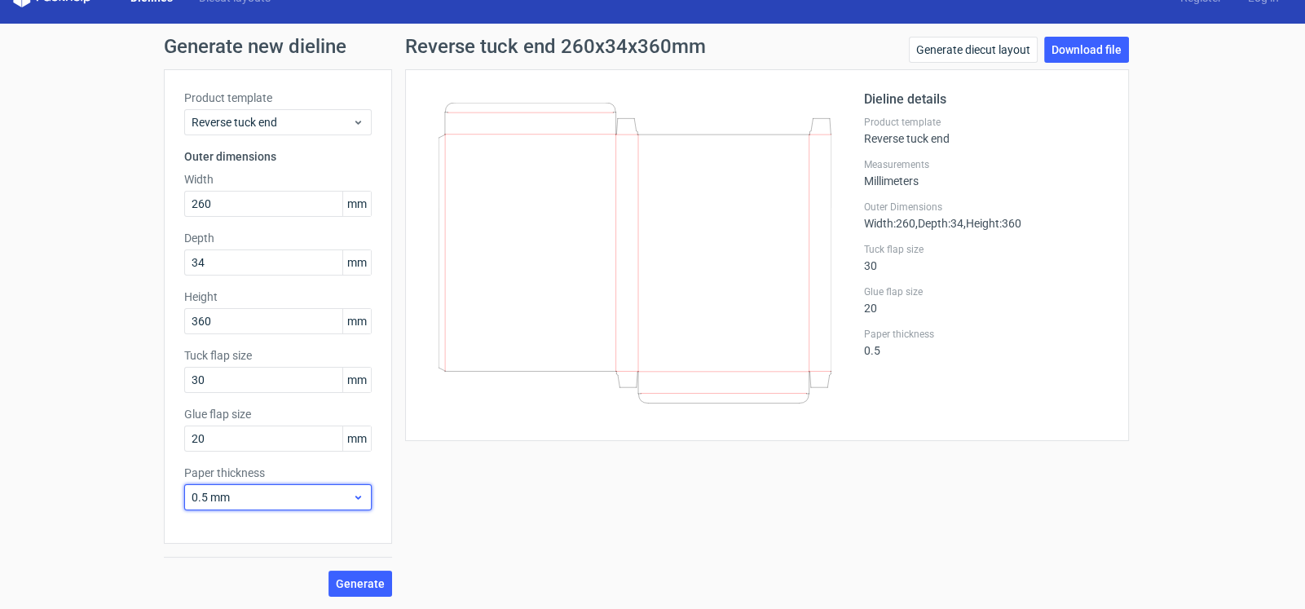
click at [252, 492] on span "0.5 mm" at bounding box center [272, 497] width 161 height 16
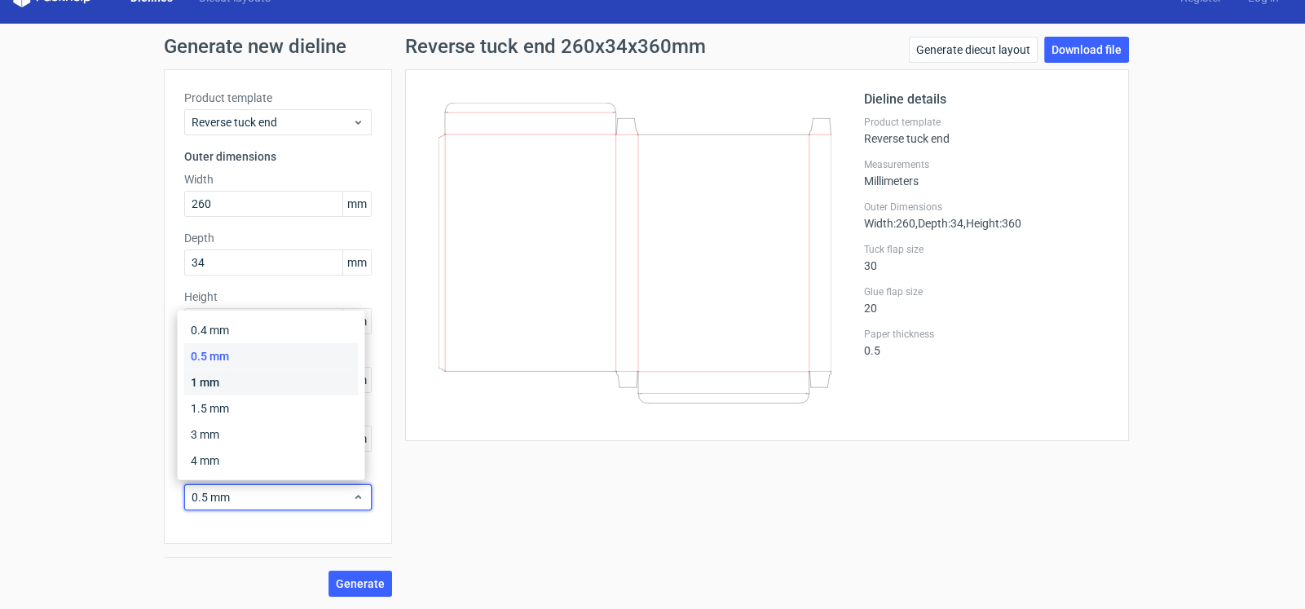
click at [235, 382] on div "1 mm" at bounding box center [271, 382] width 174 height 26
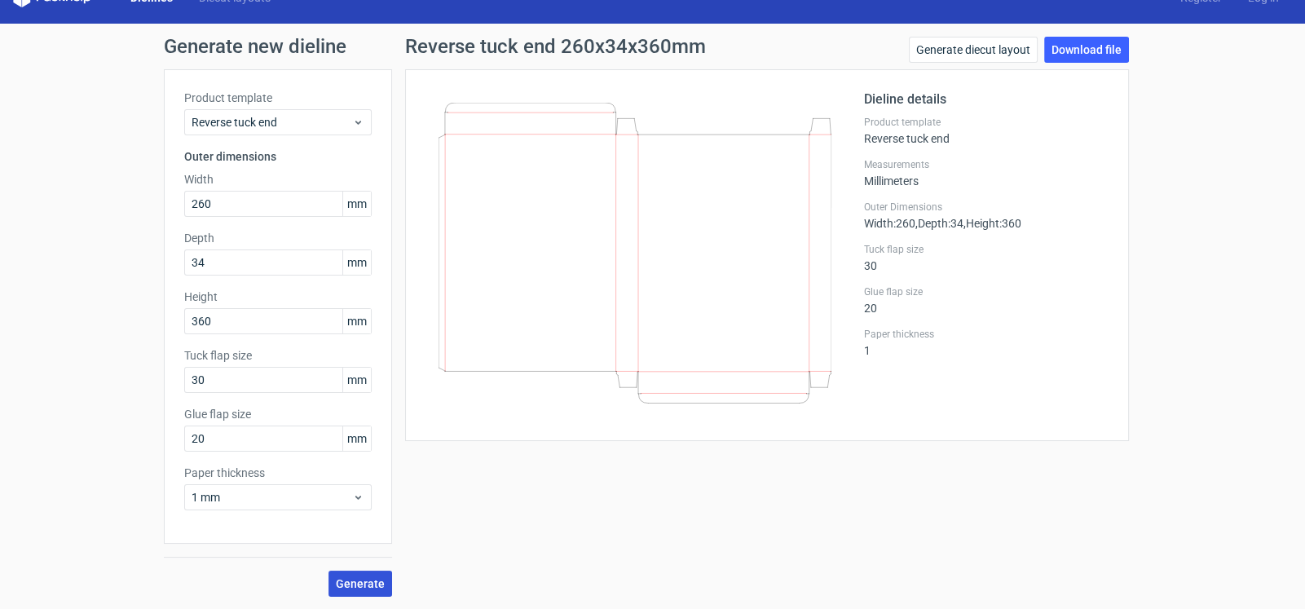
click at [336, 578] on span "Generate" at bounding box center [360, 583] width 49 height 11
click at [1072, 46] on link "Download file" at bounding box center [1086, 50] width 85 height 26
